Goal: Task Accomplishment & Management: Manage account settings

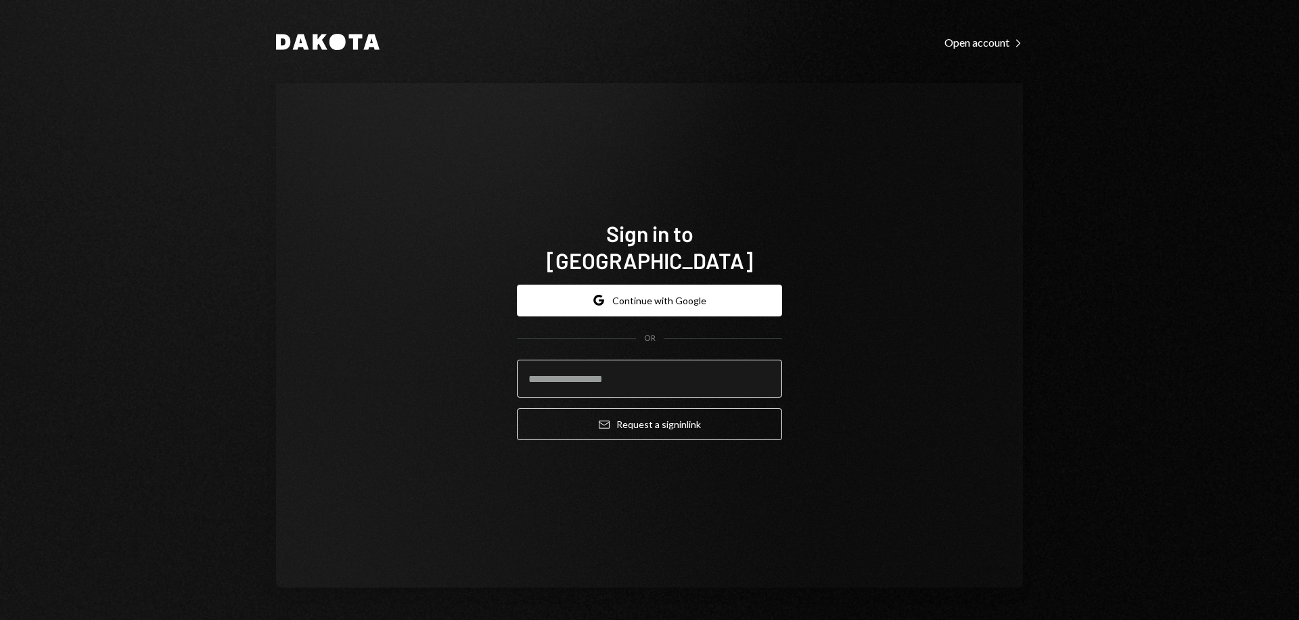
click at [684, 360] on input "email" at bounding box center [649, 379] width 265 height 38
type input "**********"
click at [517, 409] on button "Email Request a sign in link" at bounding box center [649, 425] width 265 height 32
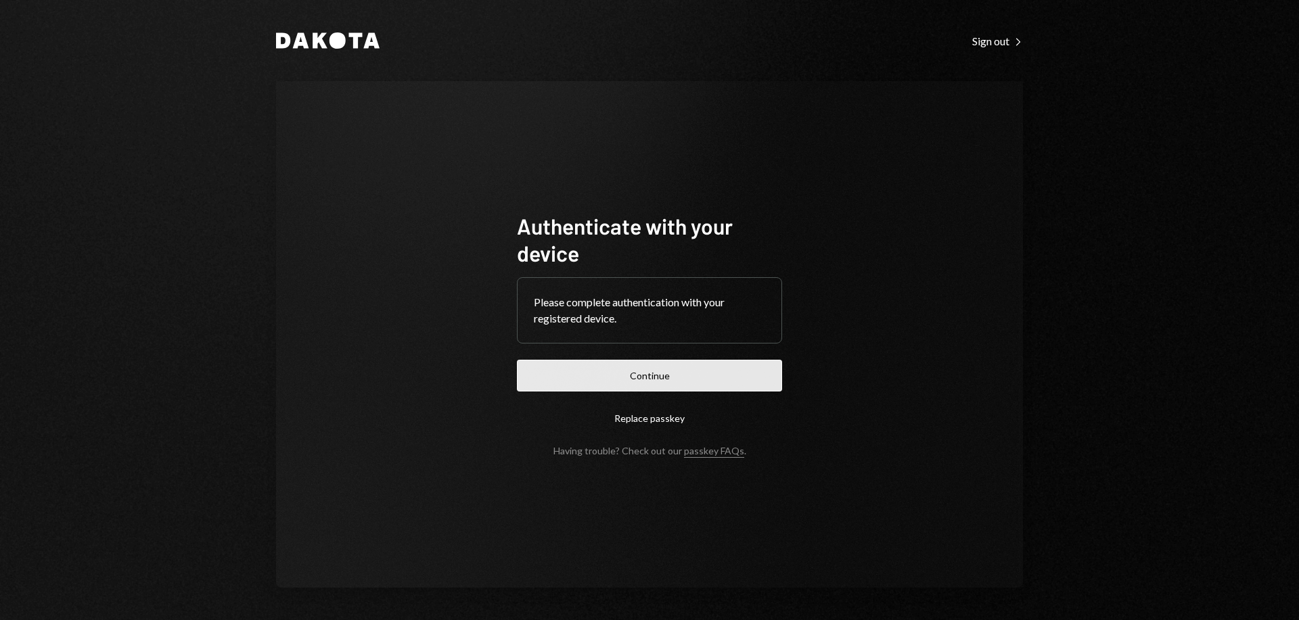
click at [612, 375] on button "Continue" at bounding box center [649, 376] width 265 height 32
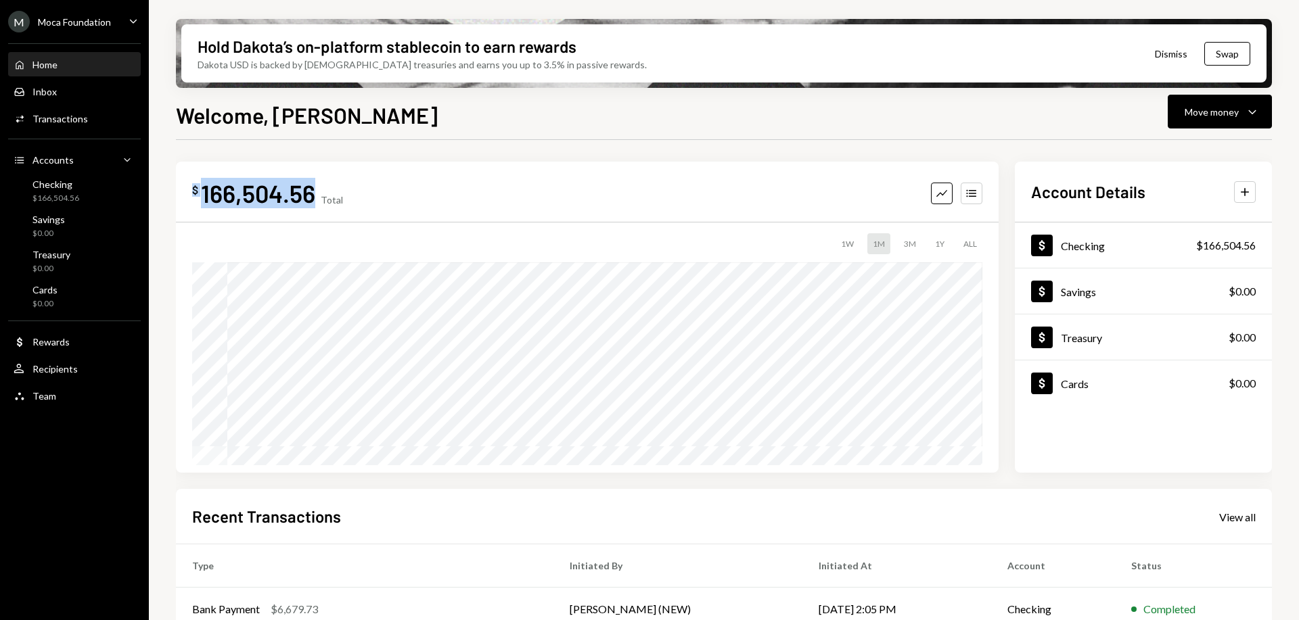
drag, startPoint x: 190, startPoint y: 194, endPoint x: 313, endPoint y: 185, distance: 123.5
click at [313, 185] on div "$ 166,504.56 Total Graph Accounts 1W 1M 3M 1Y ALL $173,710.29 [DATE]" at bounding box center [587, 317] width 823 height 311
copy div "$ 166,504.56"
click at [526, 140] on div "$ 166,504.56 Total Graph Accounts 1W 1M 3M 1Y ALL $173,710.29 [DATE] Account De…" at bounding box center [724, 485] width 1096 height 691
drag, startPoint x: 202, startPoint y: 193, endPoint x: 318, endPoint y: 185, distance: 116.0
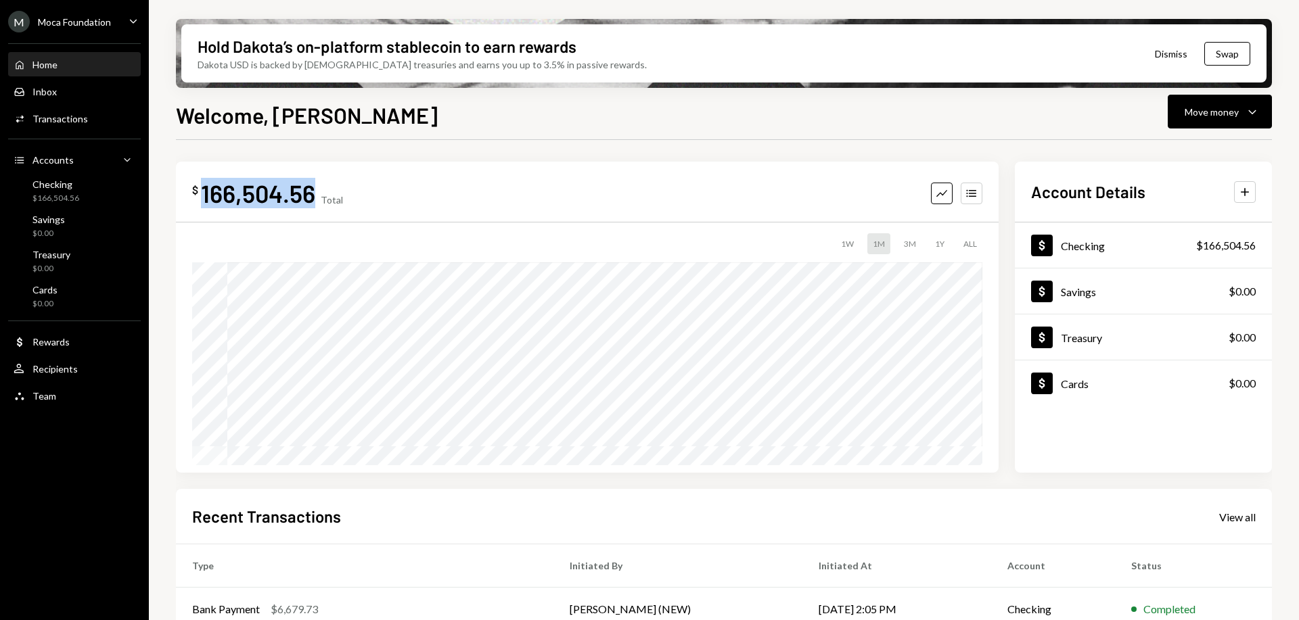
click at [318, 185] on div "$ 166,504.56 Total" at bounding box center [267, 193] width 151 height 30
copy div "166,504.56"
click at [723, 147] on div "$ 166,504.56 Total Graph Accounts 1W 1M 3M 1Y ALL $173,710.29 [DATE] Account De…" at bounding box center [724, 485] width 1096 height 691
click at [122, 14] on div "M Moca Foundation Caret Down" at bounding box center [74, 22] width 149 height 22
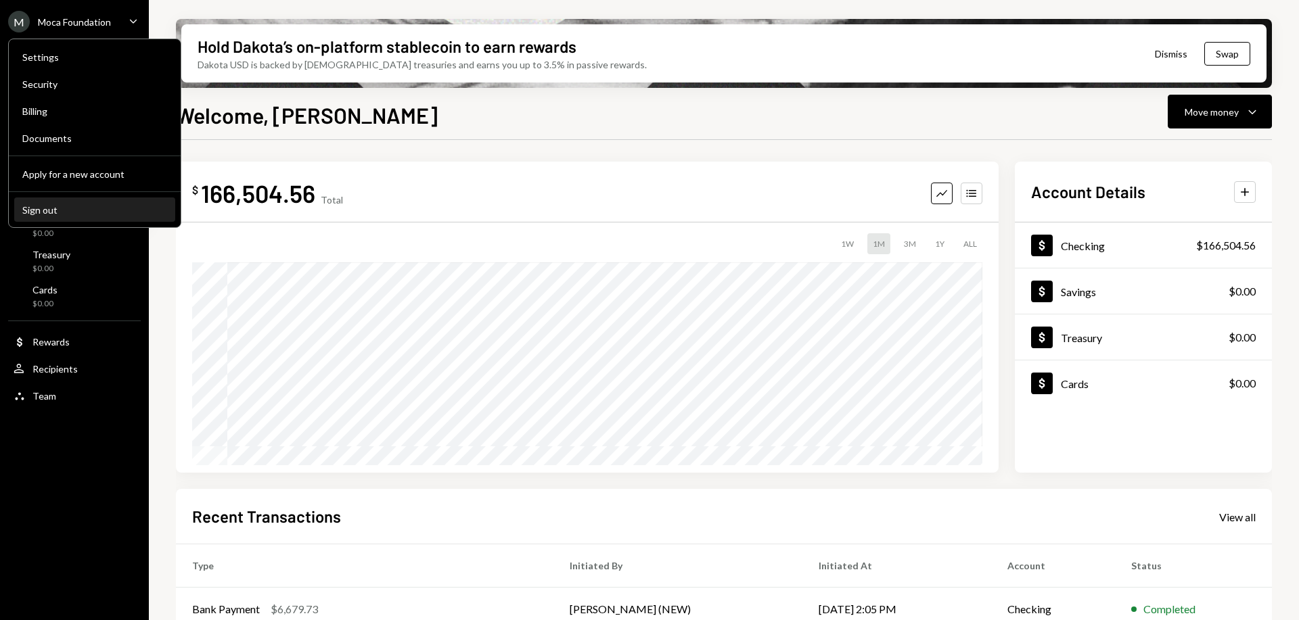
click at [53, 205] on div "Sign out" at bounding box center [94, 210] width 145 height 12
